Goal: Transaction & Acquisition: Obtain resource

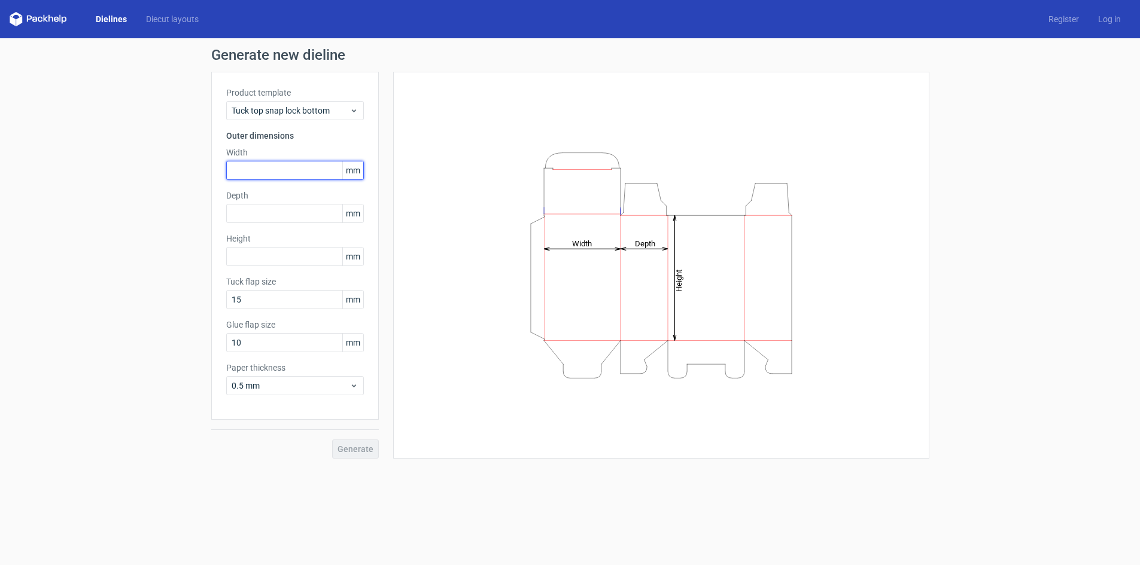
click at [262, 176] on input "text" at bounding box center [295, 170] width 138 height 19
type input "135"
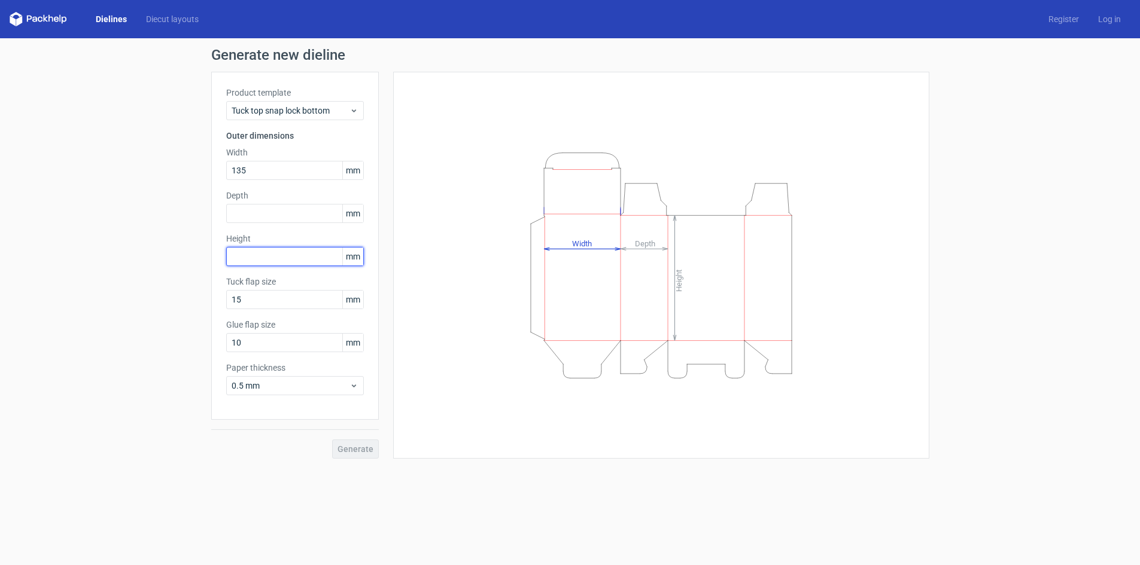
click at [276, 257] on input "text" at bounding box center [295, 256] width 138 height 19
type input "55"
click at [283, 220] on input "text" at bounding box center [295, 213] width 138 height 19
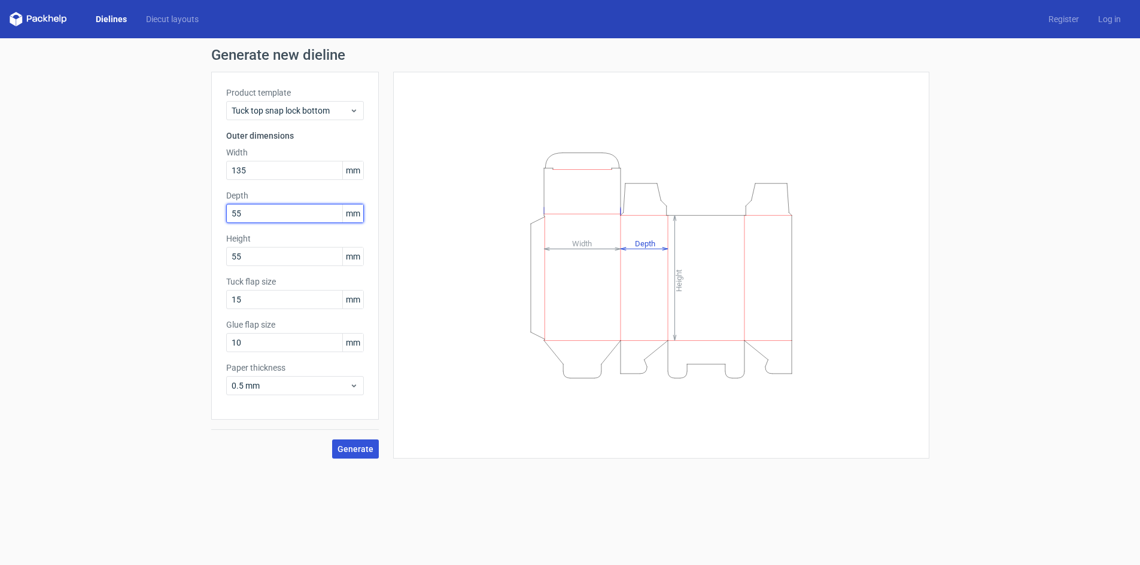
type input "55"
click at [357, 448] on span "Generate" at bounding box center [355, 449] width 36 height 8
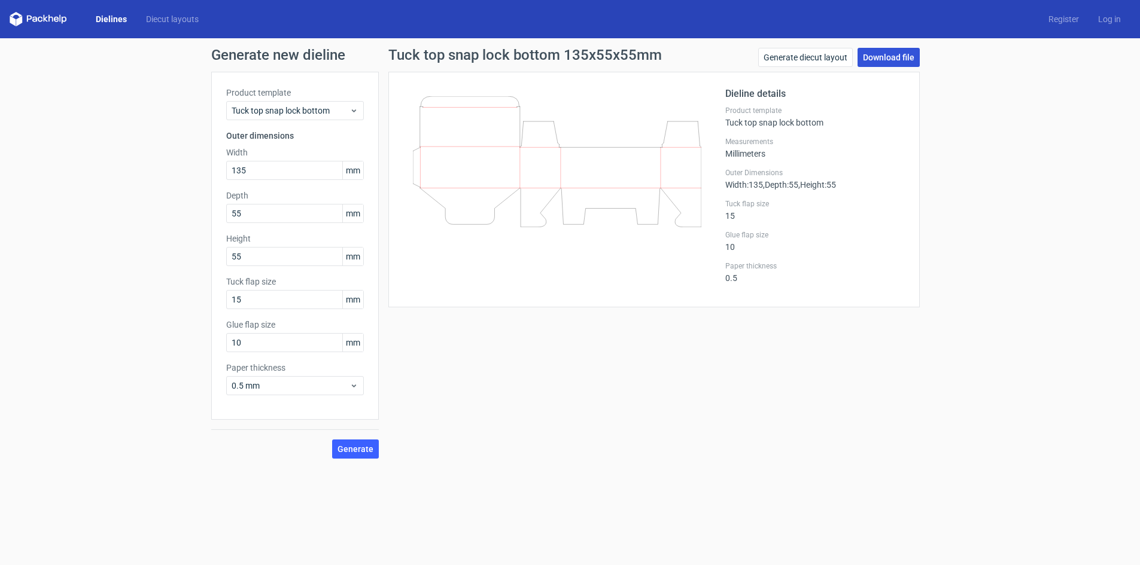
click at [883, 50] on link "Download file" at bounding box center [889, 57] width 62 height 19
click at [889, 51] on link "Download file" at bounding box center [889, 57] width 62 height 19
click at [787, 54] on link "Generate diecut layout" at bounding box center [805, 57] width 95 height 19
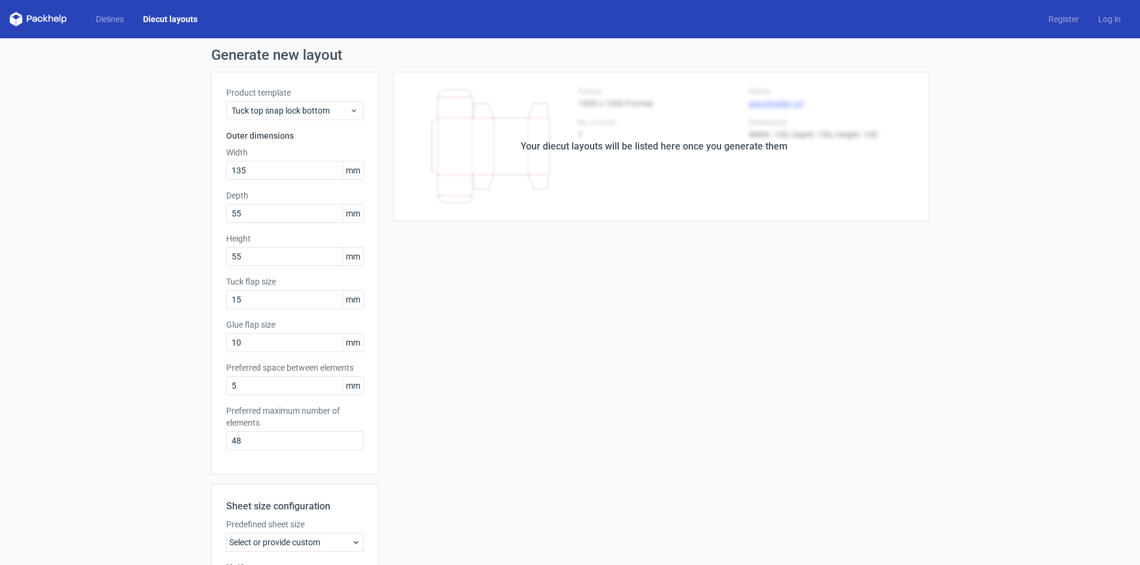
click at [629, 248] on div "Your diecut layouts will be listed here once you generate them Height Depth Wid…" at bounding box center [654, 396] width 551 height 649
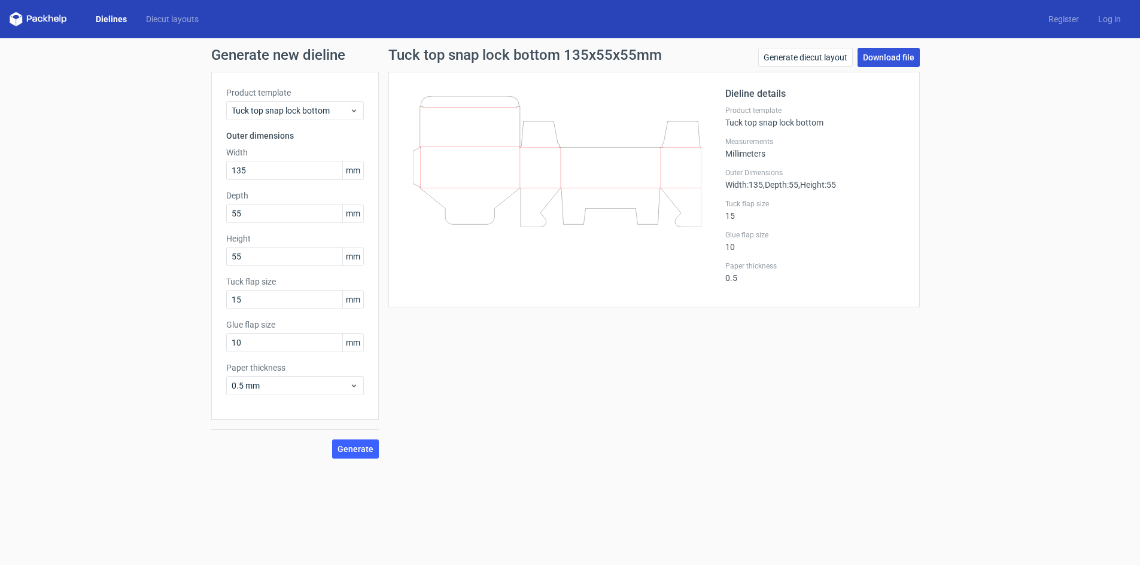
click at [876, 60] on link "Download file" at bounding box center [889, 57] width 62 height 19
click at [889, 51] on link "Download file" at bounding box center [889, 57] width 62 height 19
click at [276, 388] on span "0.5 mm" at bounding box center [291, 386] width 118 height 12
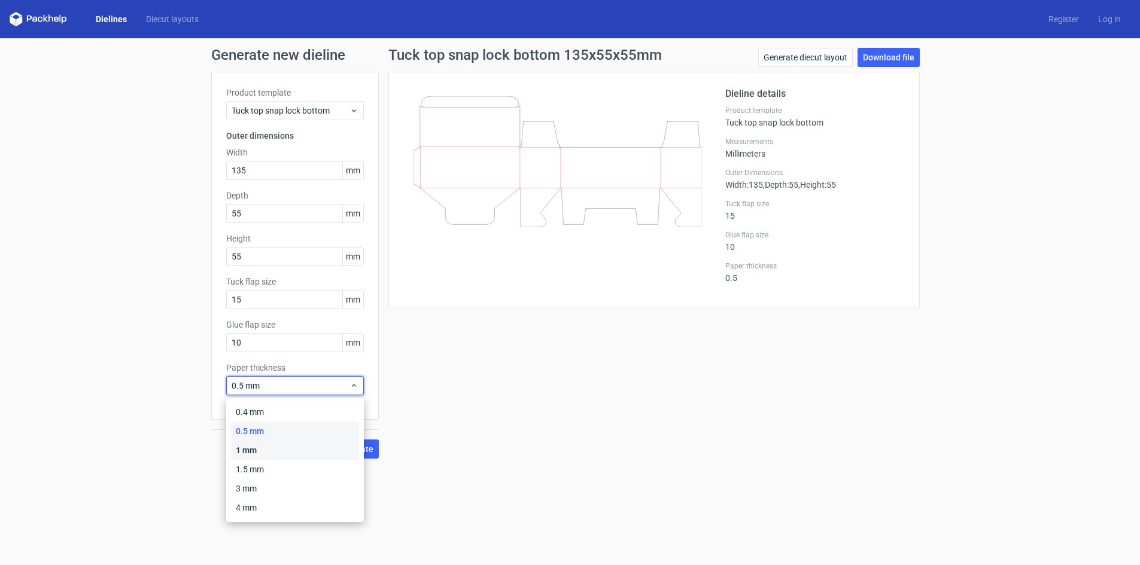
click at [267, 454] on div "1 mm" at bounding box center [295, 450] width 128 height 19
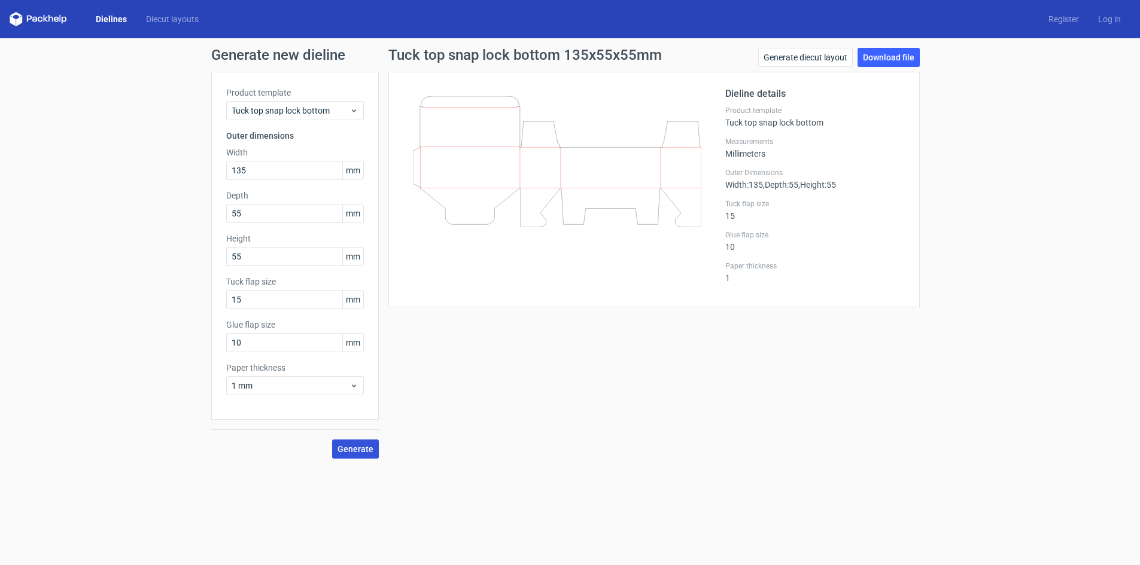
click at [360, 455] on button "Generate" at bounding box center [355, 449] width 47 height 19
click at [888, 59] on link "Download file" at bounding box center [889, 57] width 62 height 19
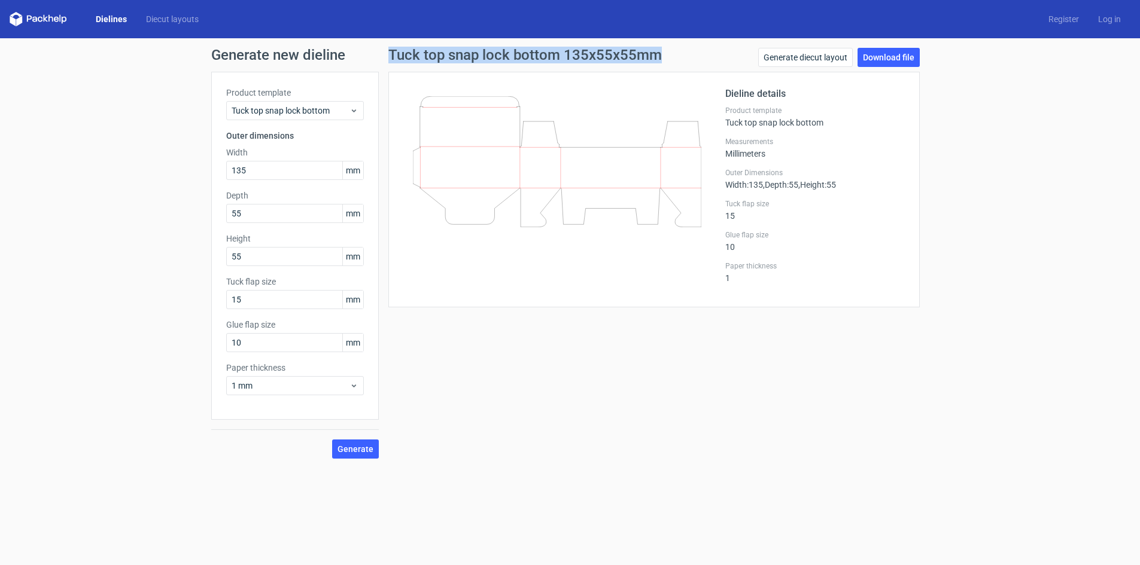
drag, startPoint x: 384, startPoint y: 57, endPoint x: 689, endPoint y: 57, distance: 305.8
click at [689, 57] on div "Tuck top snap lock bottom 135x55x55mm Generate diecut layout Download file Diel…" at bounding box center [654, 253] width 551 height 411
